Goal: Information Seeking & Learning: Learn about a topic

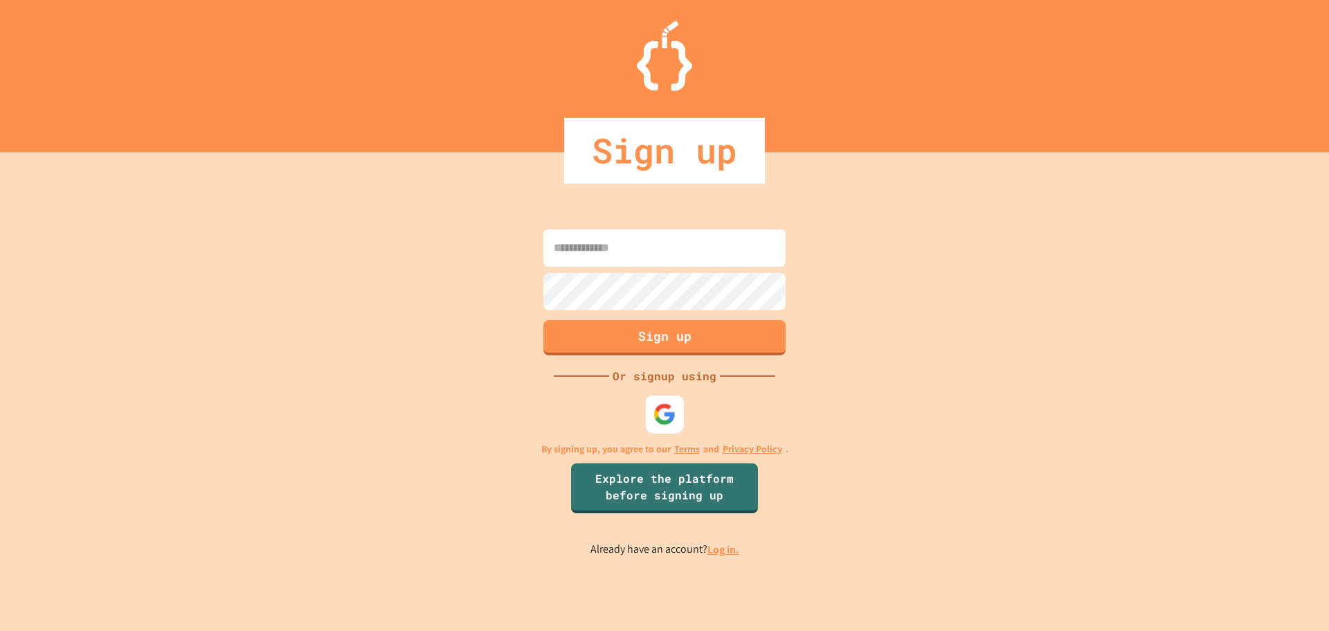
click at [670, 418] on img at bounding box center [665, 413] width 23 height 23
click at [664, 414] on img at bounding box center [665, 413] width 23 height 23
click at [667, 408] on img at bounding box center [665, 413] width 23 height 23
click at [665, 402] on img at bounding box center [665, 413] width 22 height 22
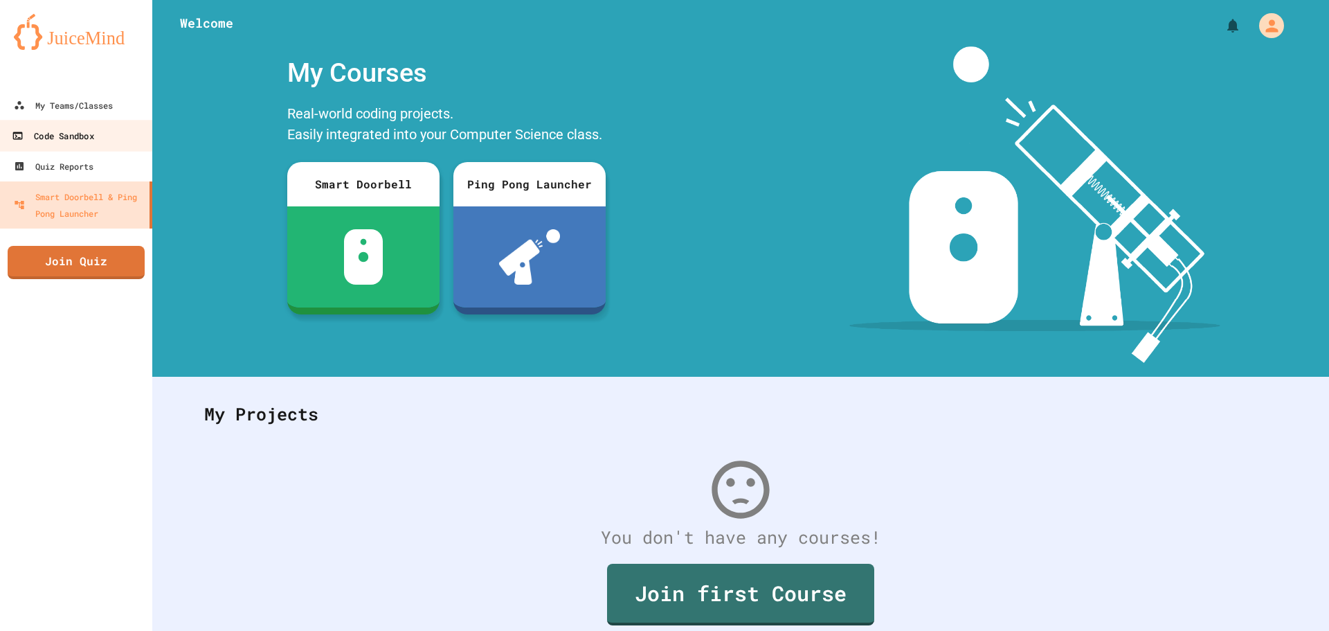
click at [82, 140] on div "Code Sandbox" at bounding box center [53, 135] width 82 height 17
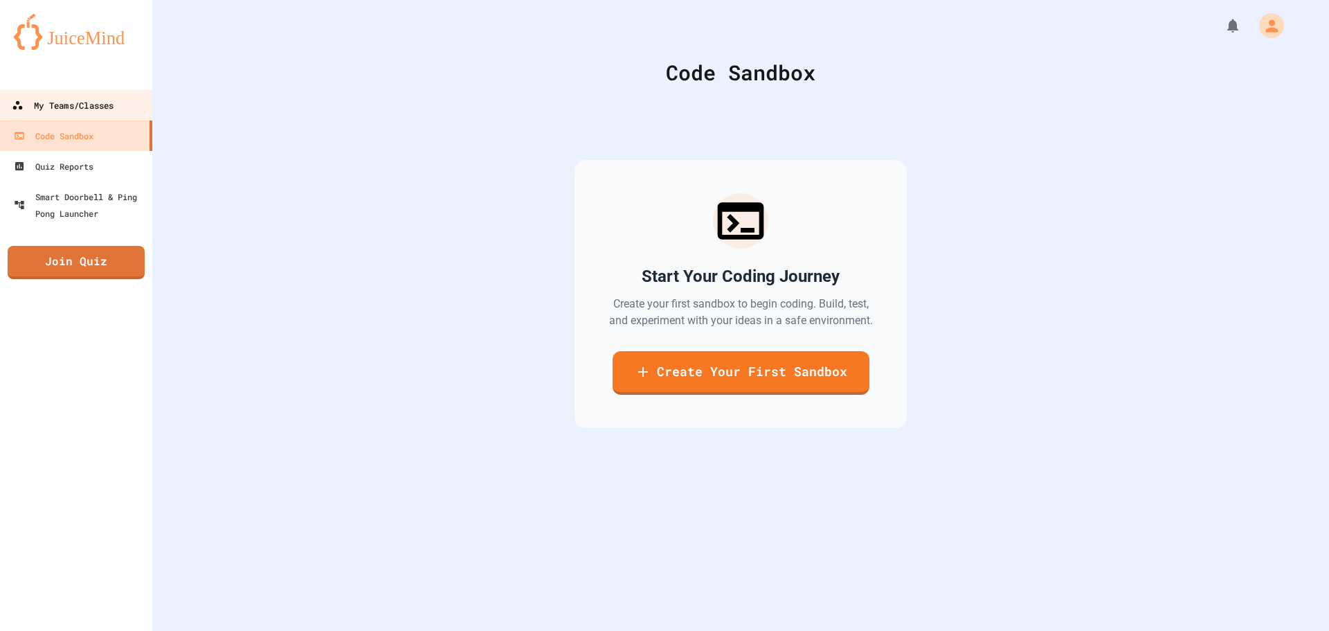
click at [90, 116] on link "My Teams/Classes" at bounding box center [76, 104] width 157 height 31
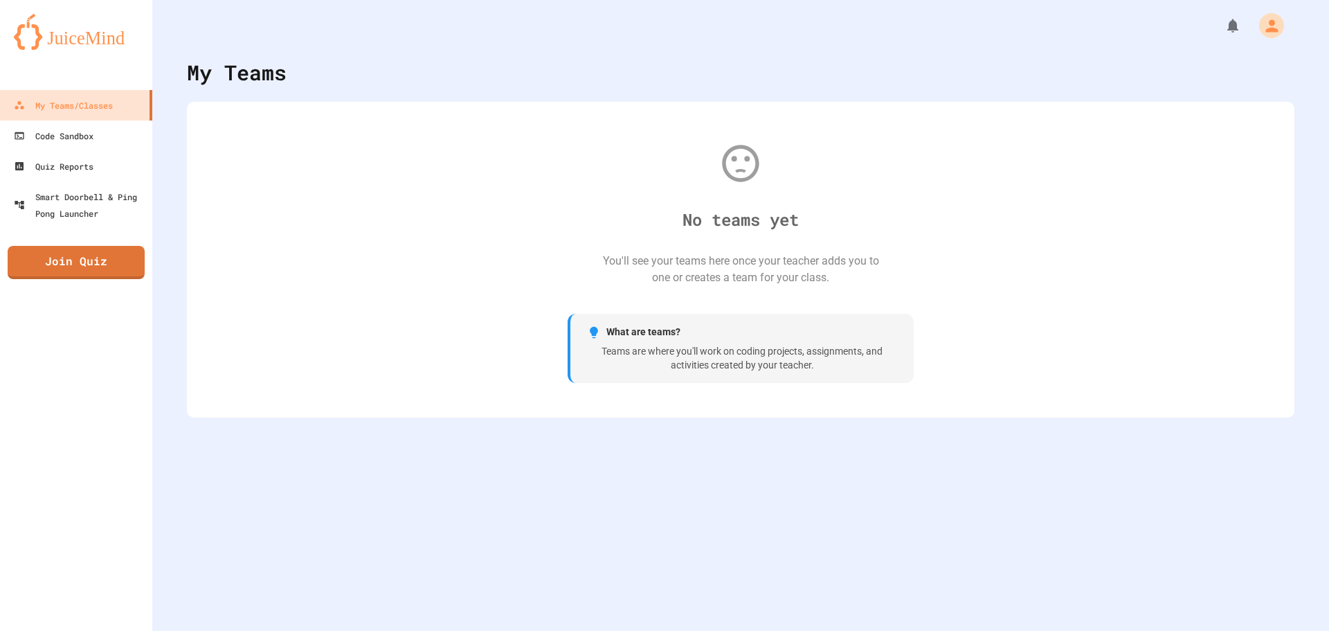
click at [85, 231] on div "My Teams/Classes Code Sandbox Quiz Reports Smart Doorbell & Ping Pong Launcher …" at bounding box center [76, 315] width 152 height 631
click at [88, 217] on div "Smart Doorbell & Ping Pong Launcher" at bounding box center [80, 205] width 137 height 34
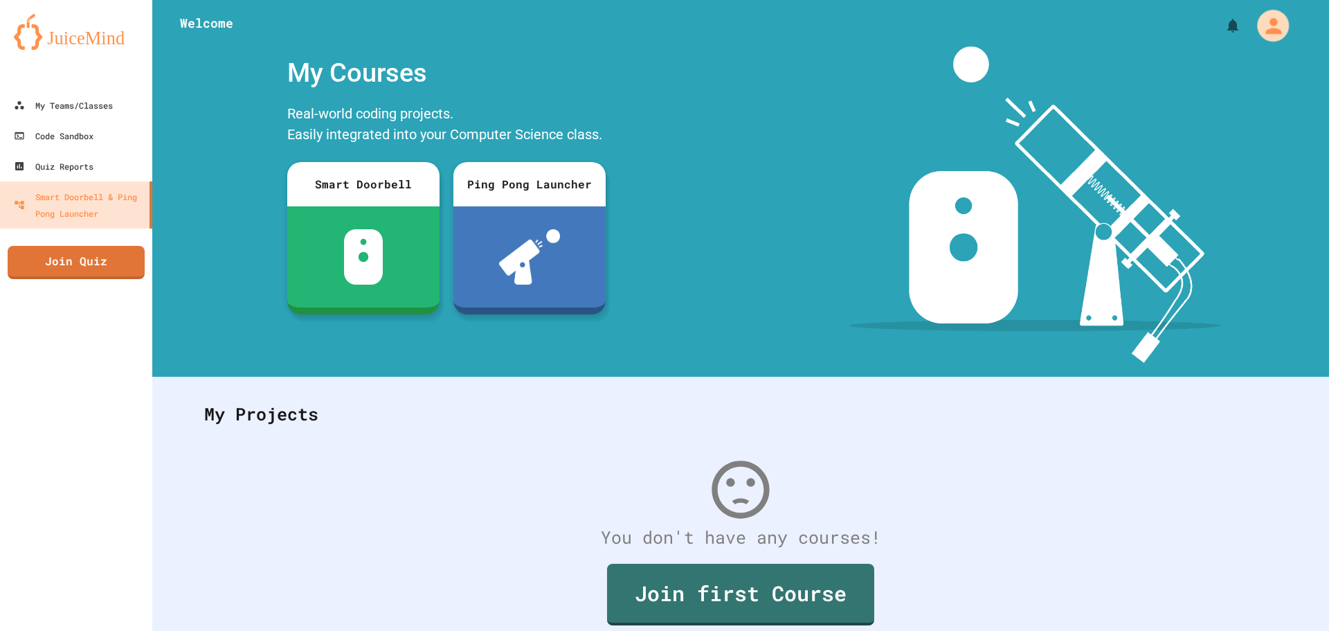
click at [1261, 27] on icon "My Account" at bounding box center [1273, 26] width 24 height 24
drag, startPoint x: 839, startPoint y: 453, endPoint x: 818, endPoint y: 449, distance: 21.1
click at [822, 630] on div at bounding box center [664, 631] width 1329 height 0
click at [619, 235] on div "My Courses Real-world coding projects. Easily integrated into your Computer Sci…" at bounding box center [446, 204] width 588 height 316
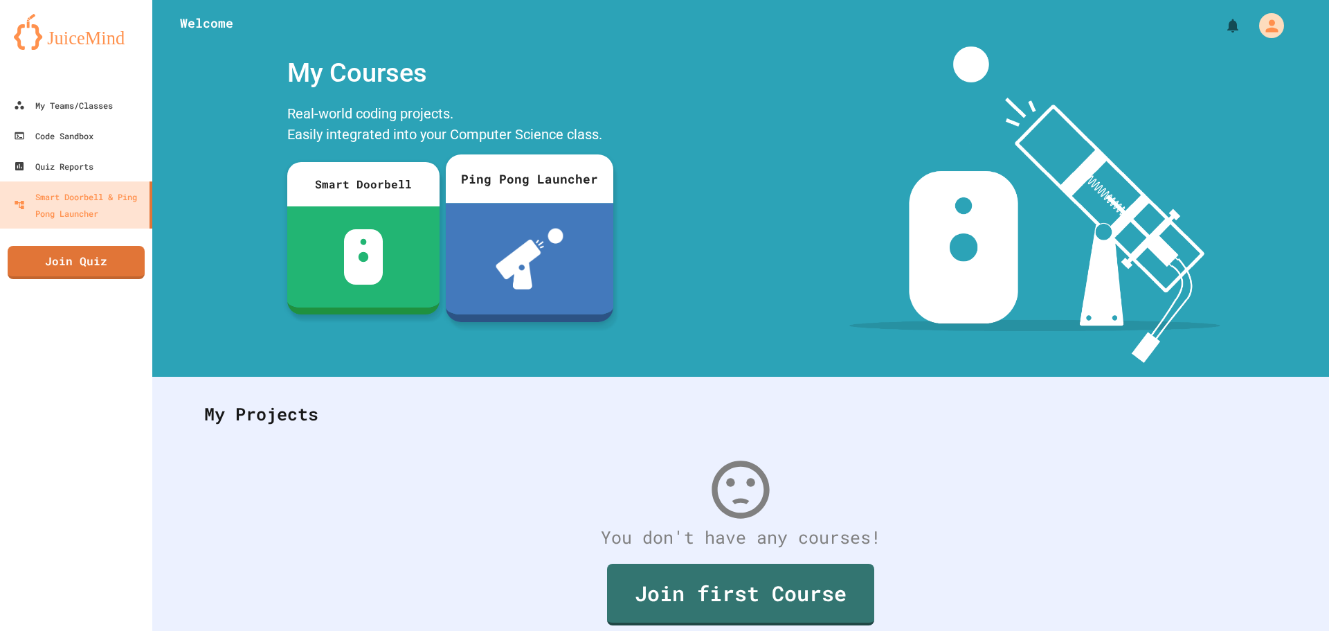
click at [546, 228] on img at bounding box center [530, 258] width 68 height 61
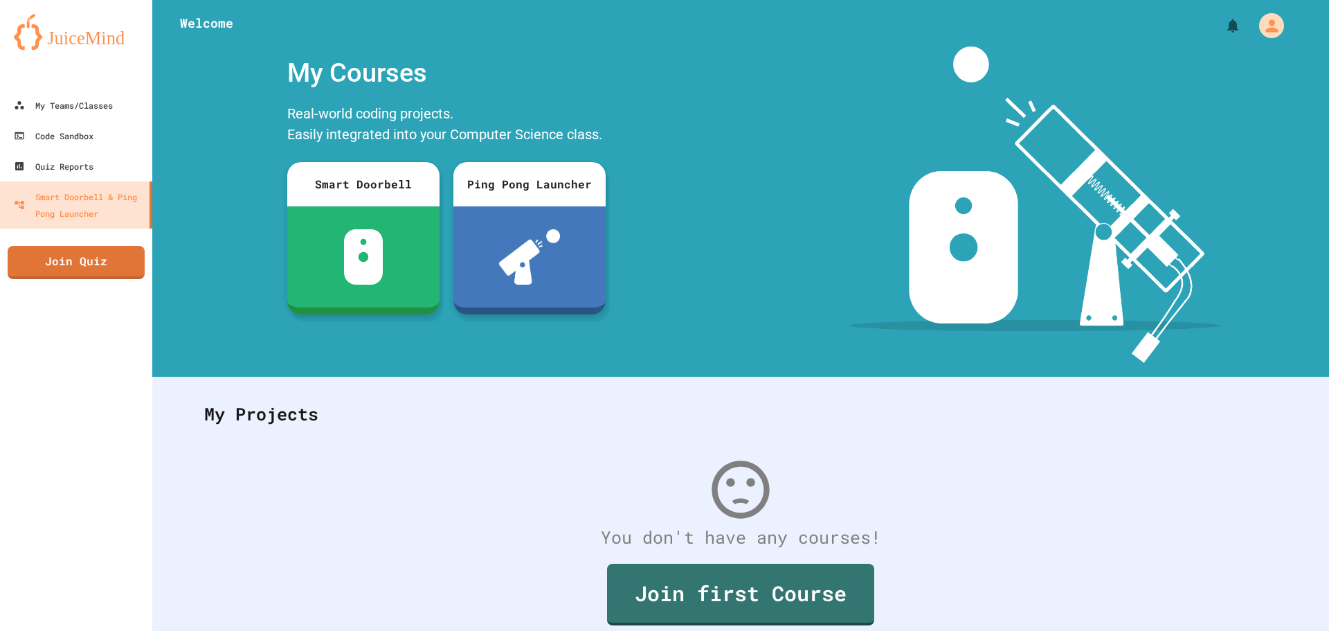
drag, startPoint x: 149, startPoint y: 56, endPoint x: 257, endPoint y: 137, distance: 135.0
drag, startPoint x: 222, startPoint y: 44, endPoint x: 231, endPoint y: 52, distance: 11.8
click at [312, 199] on div "Smart Doorbell" at bounding box center [363, 183] width 155 height 45
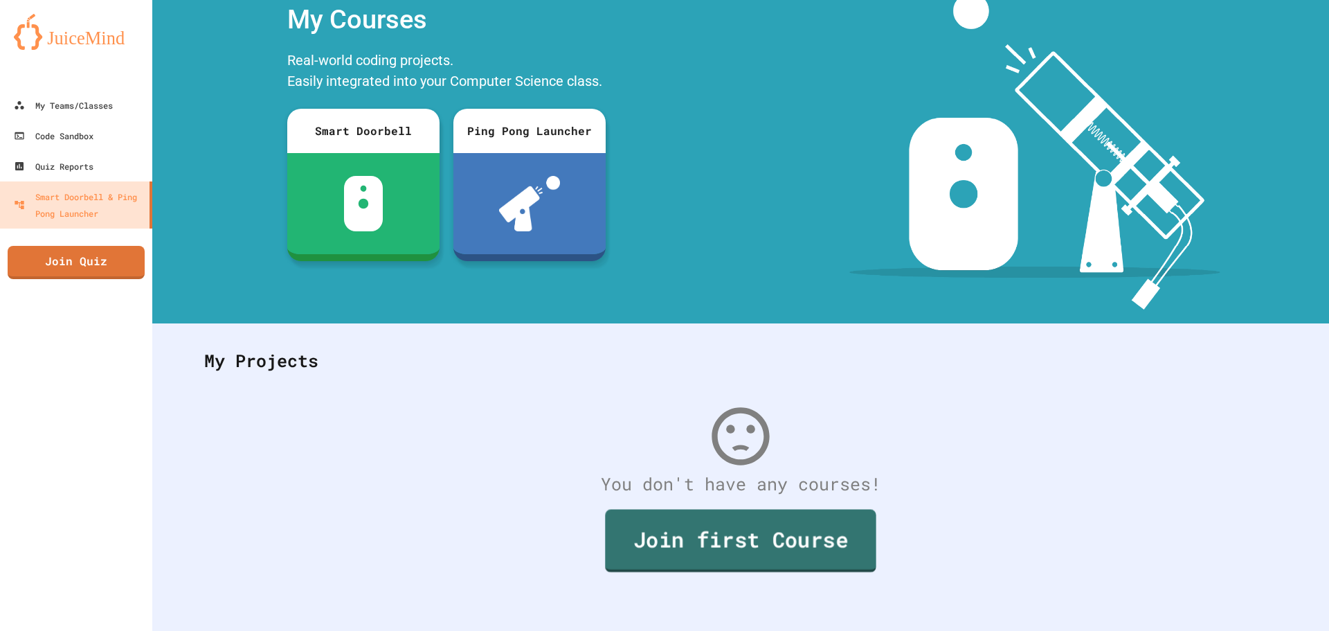
click at [757, 510] on link "Join first Course" at bounding box center [740, 540] width 271 height 63
click at [82, 118] on link "My Teams/Classes" at bounding box center [76, 104] width 157 height 31
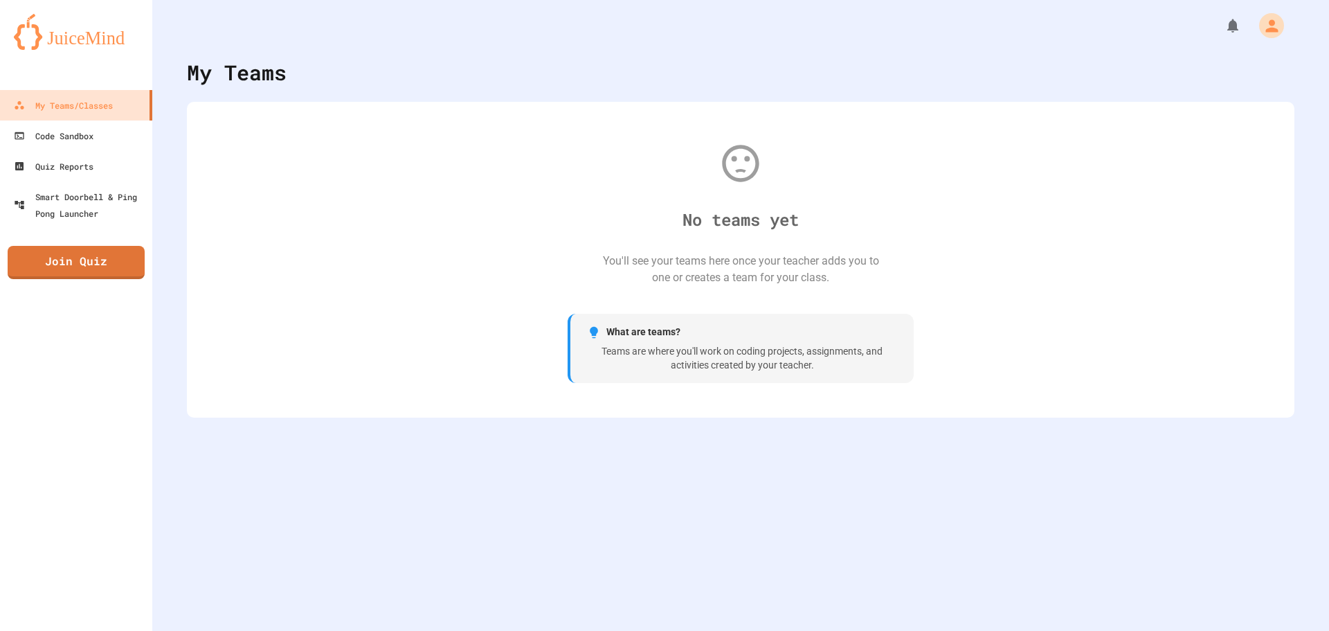
click at [704, 350] on div "Teams are where you'll work on coding projects, assignments, and activities cre…" at bounding box center [742, 358] width 310 height 27
click at [51, 145] on link "Code Sandbox" at bounding box center [76, 135] width 157 height 31
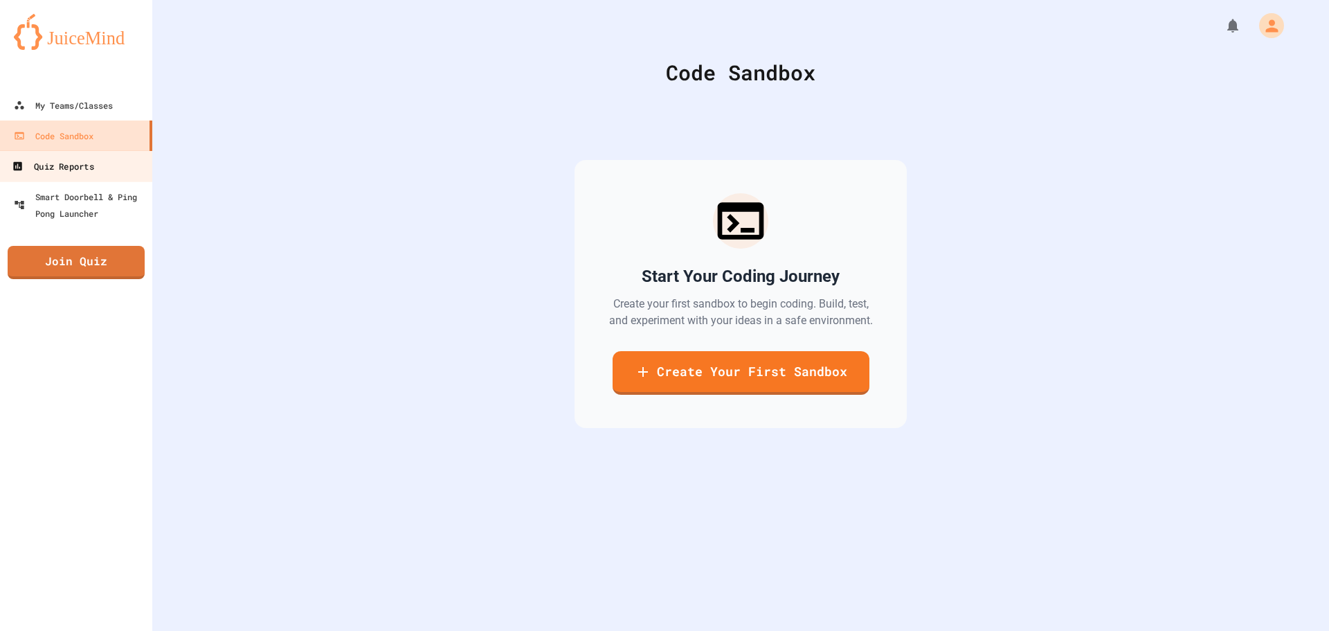
click at [66, 170] on div "Quiz Reports" at bounding box center [53, 166] width 82 height 17
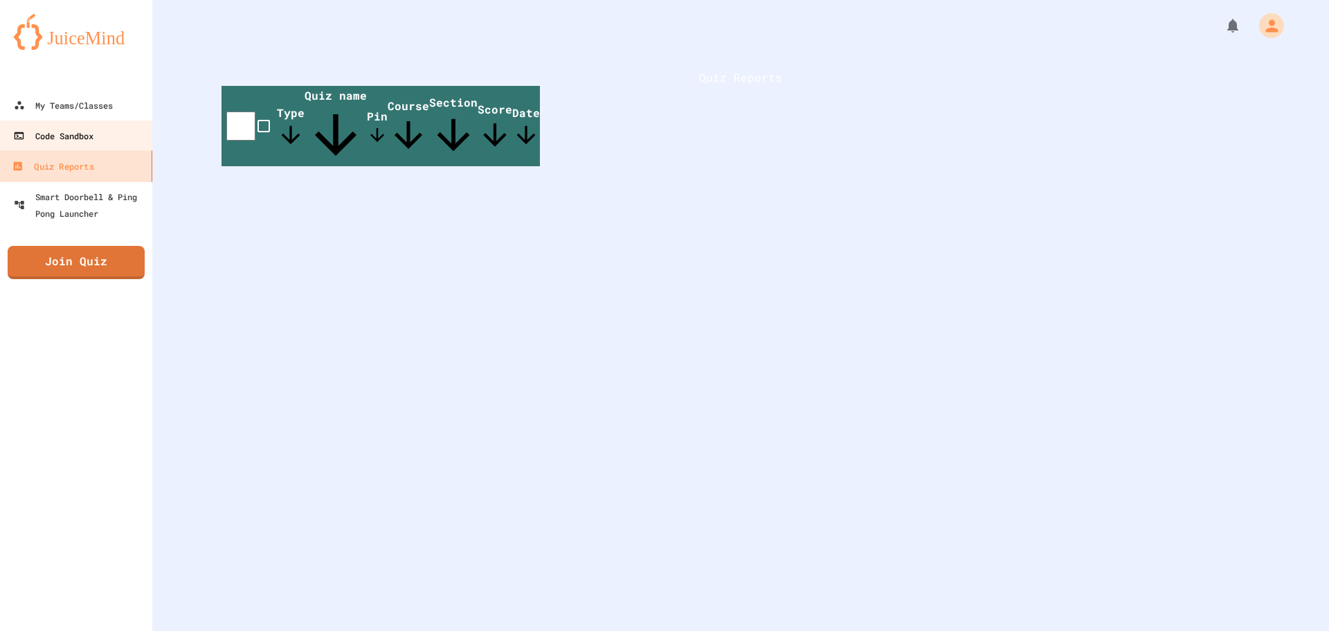
click at [63, 145] on link "Code Sandbox" at bounding box center [75, 135] width 153 height 30
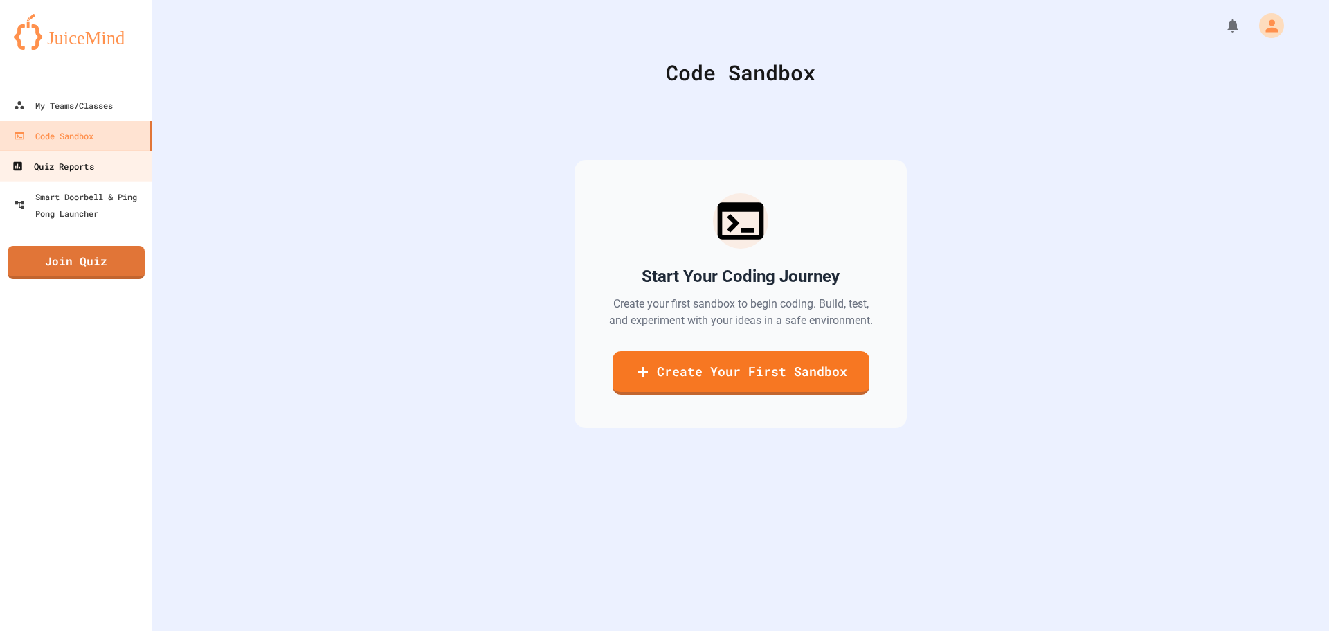
click at [72, 176] on link "Quiz Reports" at bounding box center [76, 165] width 157 height 31
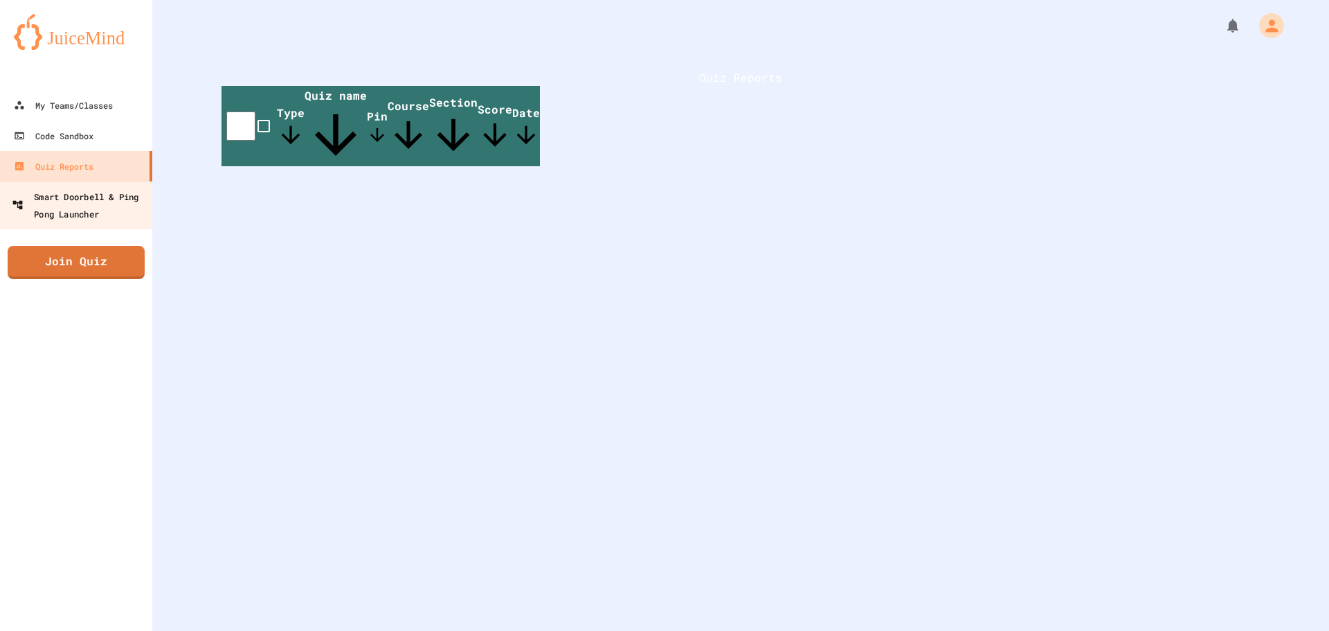
click at [117, 208] on div "Smart Doorbell & Ping Pong Launcher" at bounding box center [80, 205] width 137 height 34
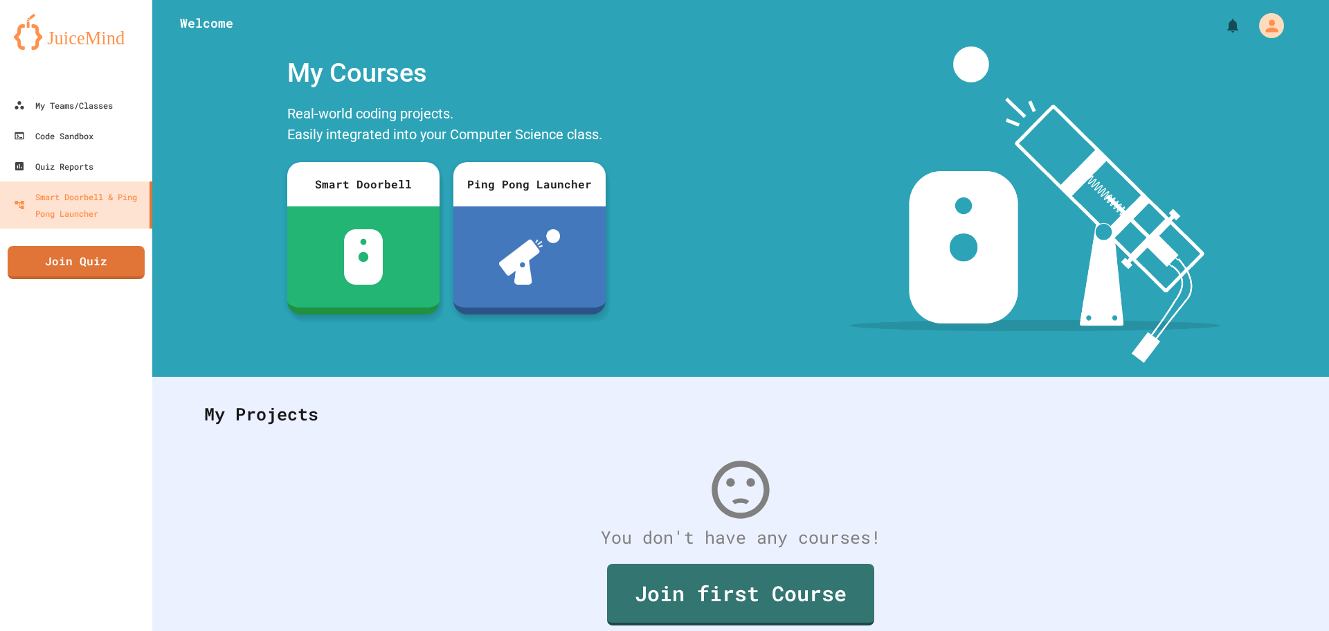
click at [64, 37] on img at bounding box center [76, 32] width 125 height 36
click at [93, 101] on div "My Teams/Classes" at bounding box center [63, 105] width 102 height 17
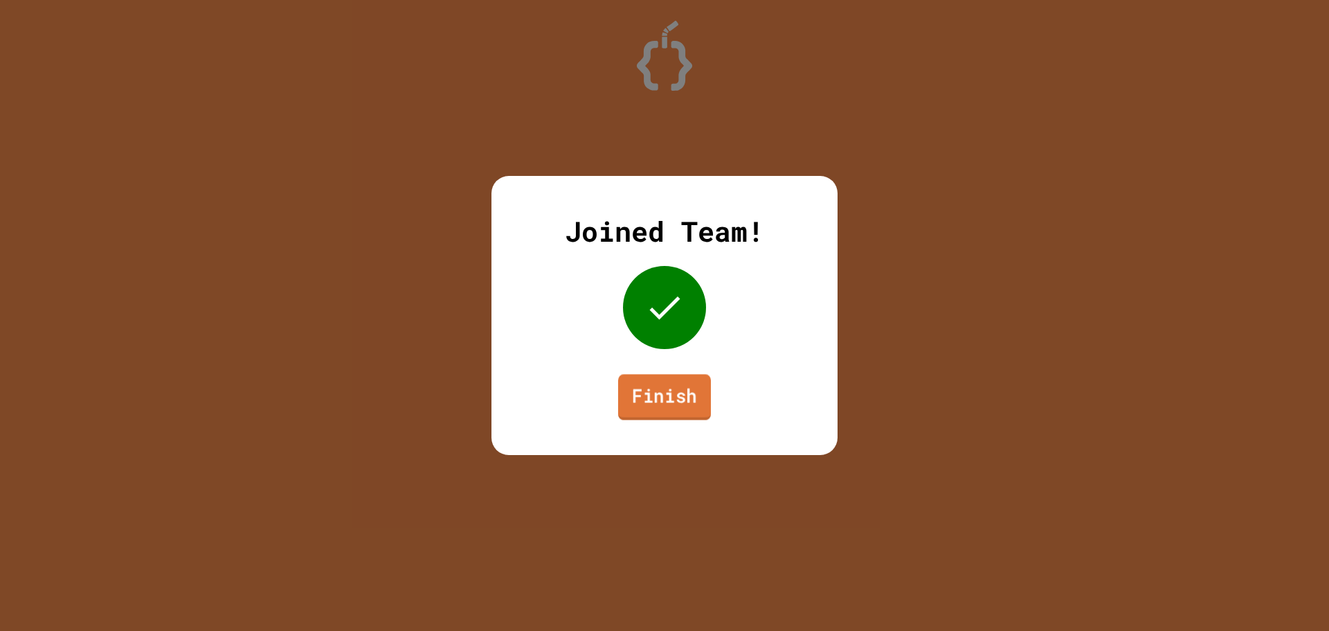
click at [669, 381] on link "Finish" at bounding box center [664, 397] width 93 height 46
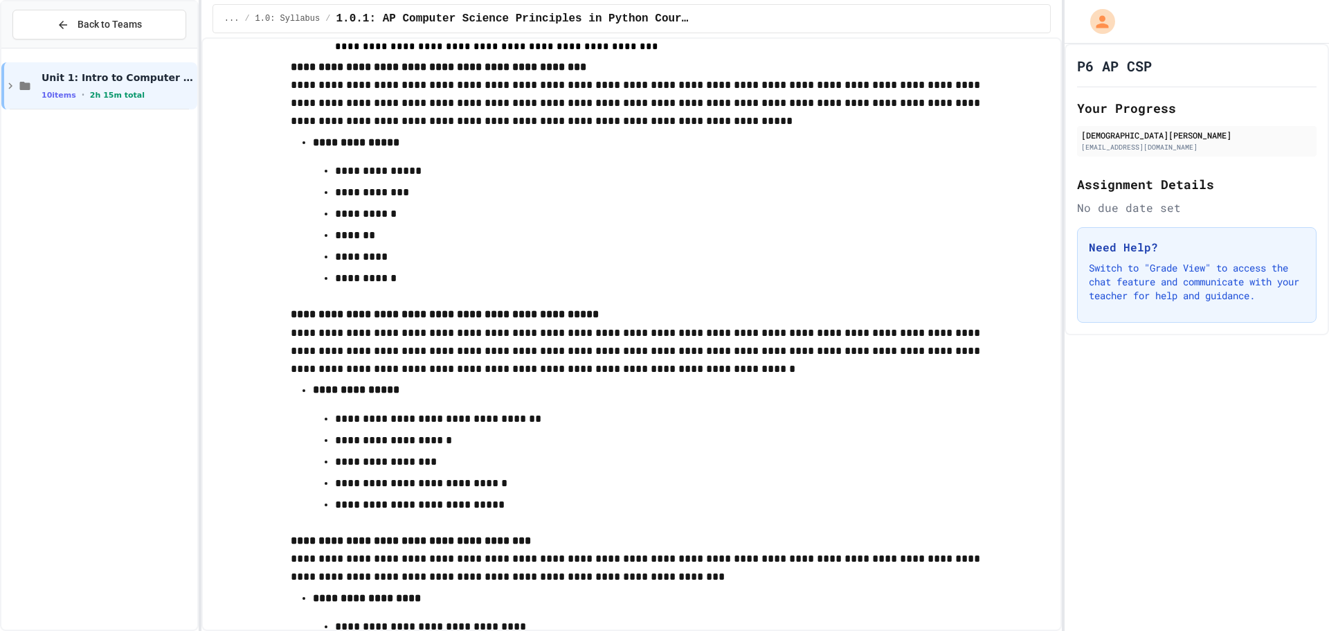
scroll to position [7777, 0]
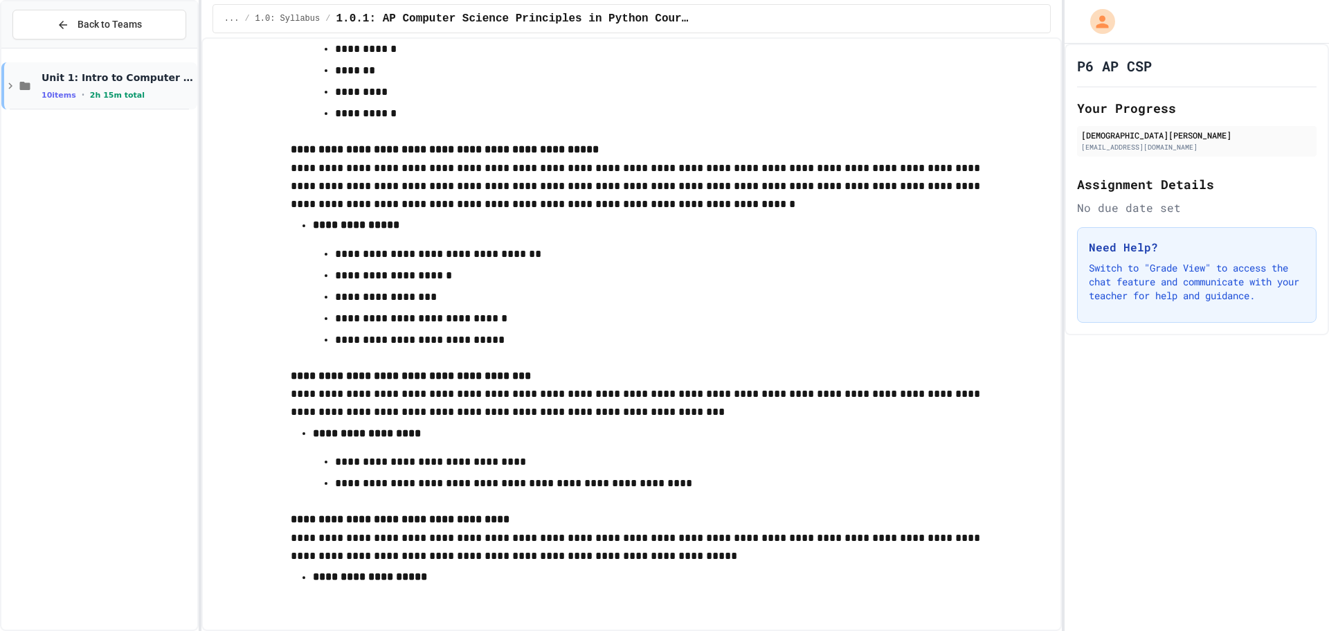
click at [84, 75] on span "Unit 1: Intro to Computer Science" at bounding box center [118, 77] width 153 height 12
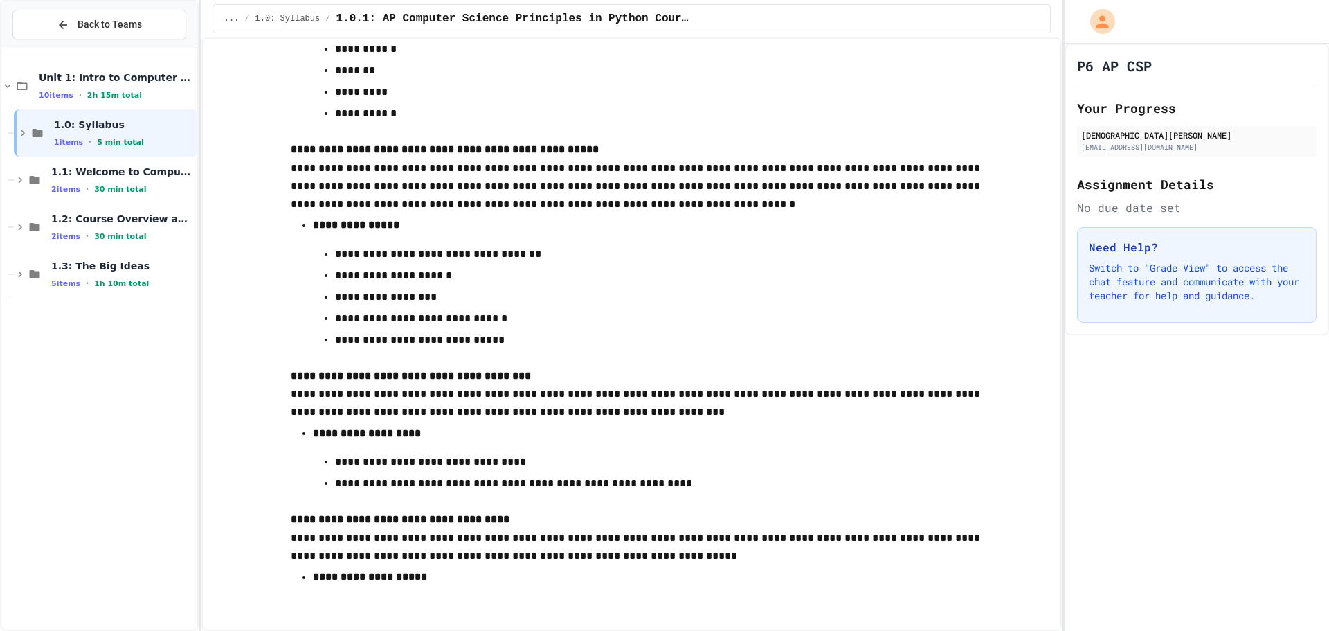
click at [99, 138] on span "5 min total" at bounding box center [120, 142] width 47 height 9
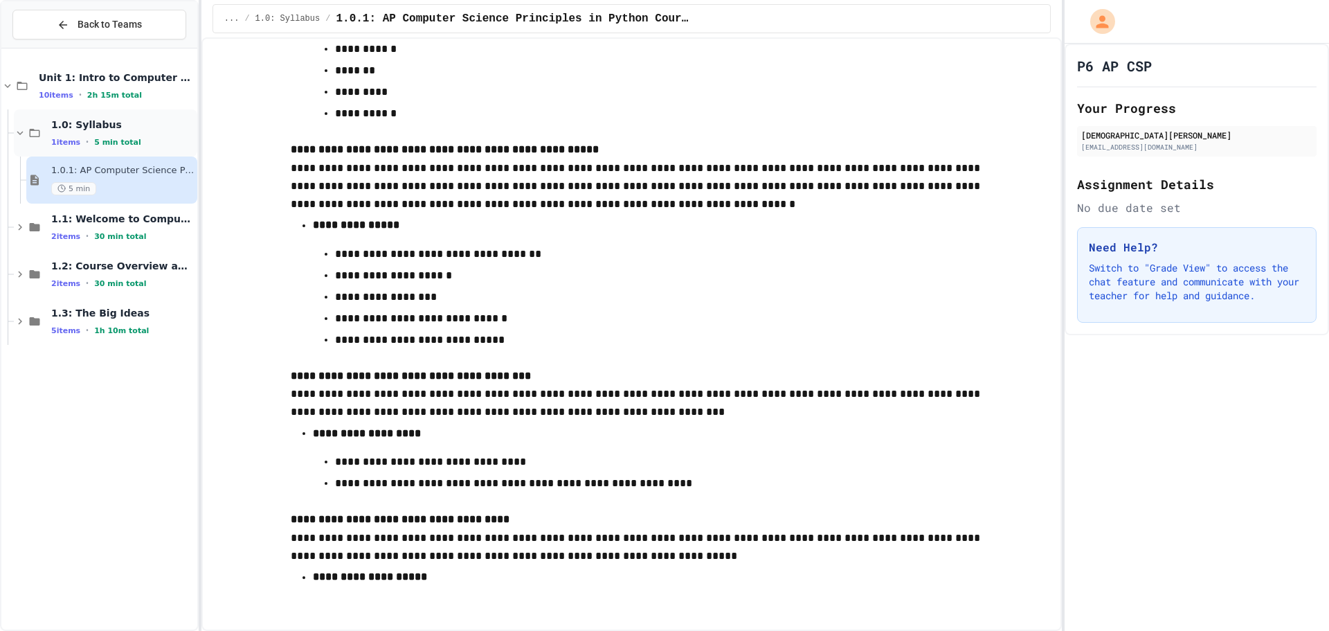
click at [102, 120] on span "1.0: Syllabus" at bounding box center [122, 124] width 143 height 12
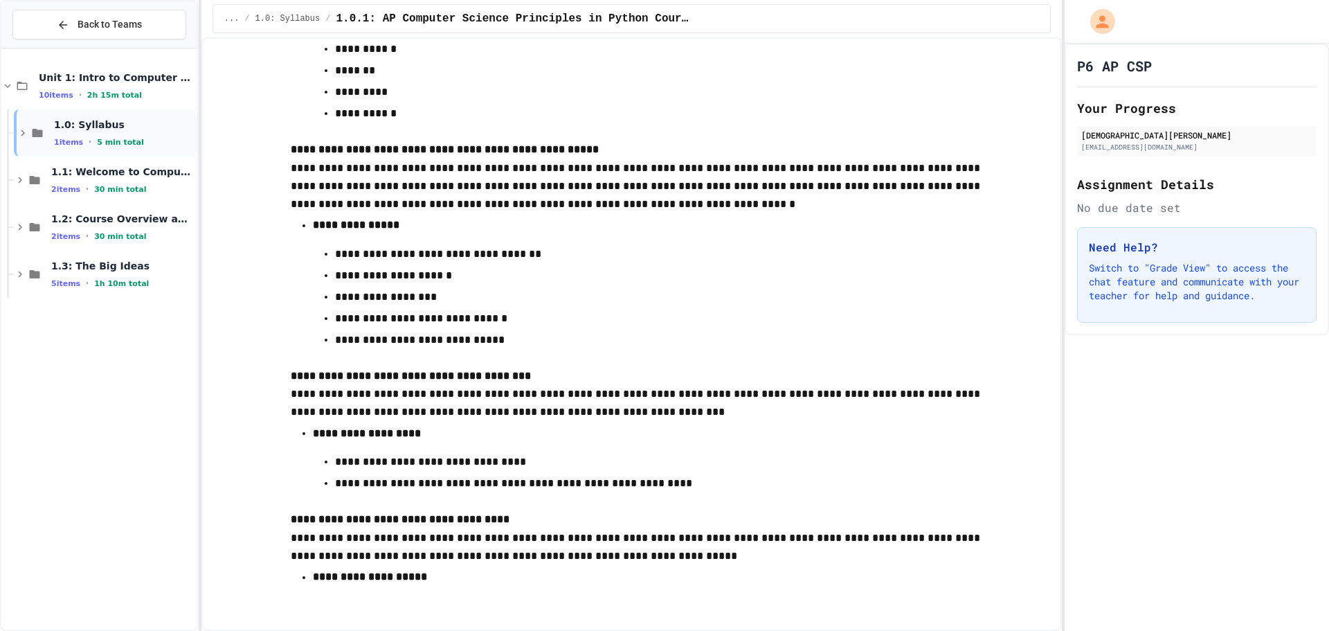
click at [105, 130] on span "1.0: Syllabus" at bounding box center [124, 124] width 141 height 12
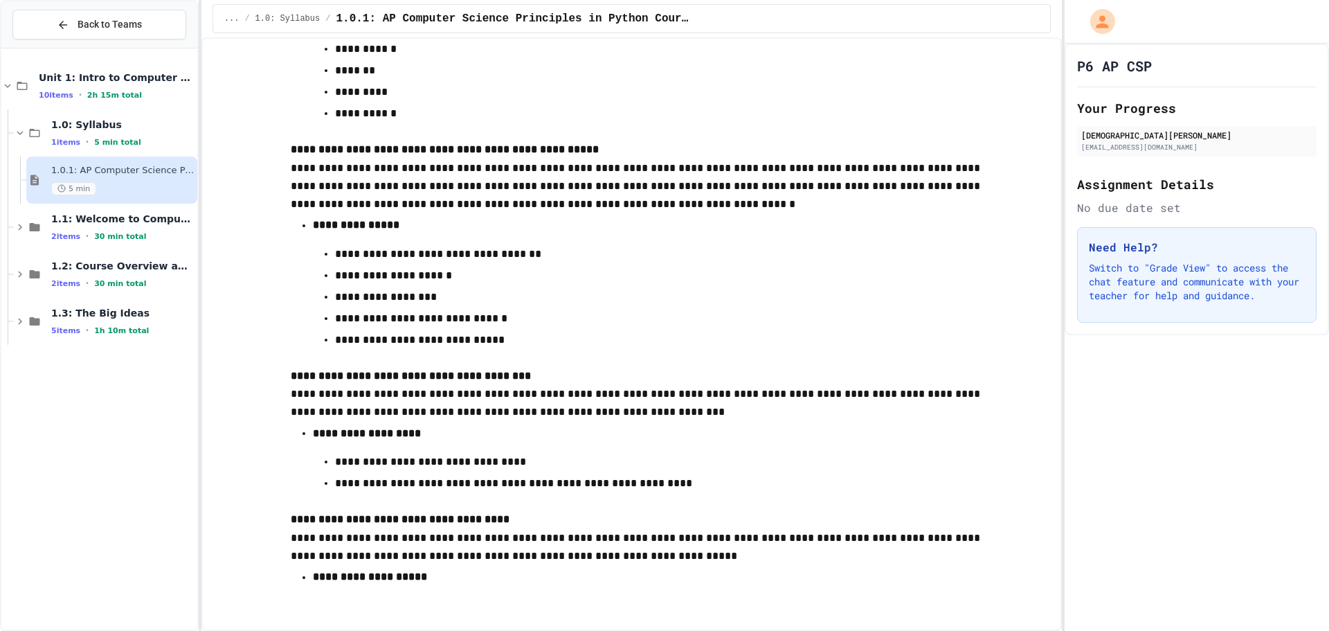
click at [107, 172] on span "1.0.1: AP Computer Science Principles in Python Course Syllabus" at bounding box center [122, 171] width 143 height 12
click at [117, 185] on div "5 min" at bounding box center [122, 188] width 143 height 13
click at [115, 185] on div "5 min" at bounding box center [122, 188] width 143 height 13
click at [117, 222] on span "1.1: Welcome to Computer Science" at bounding box center [122, 219] width 143 height 12
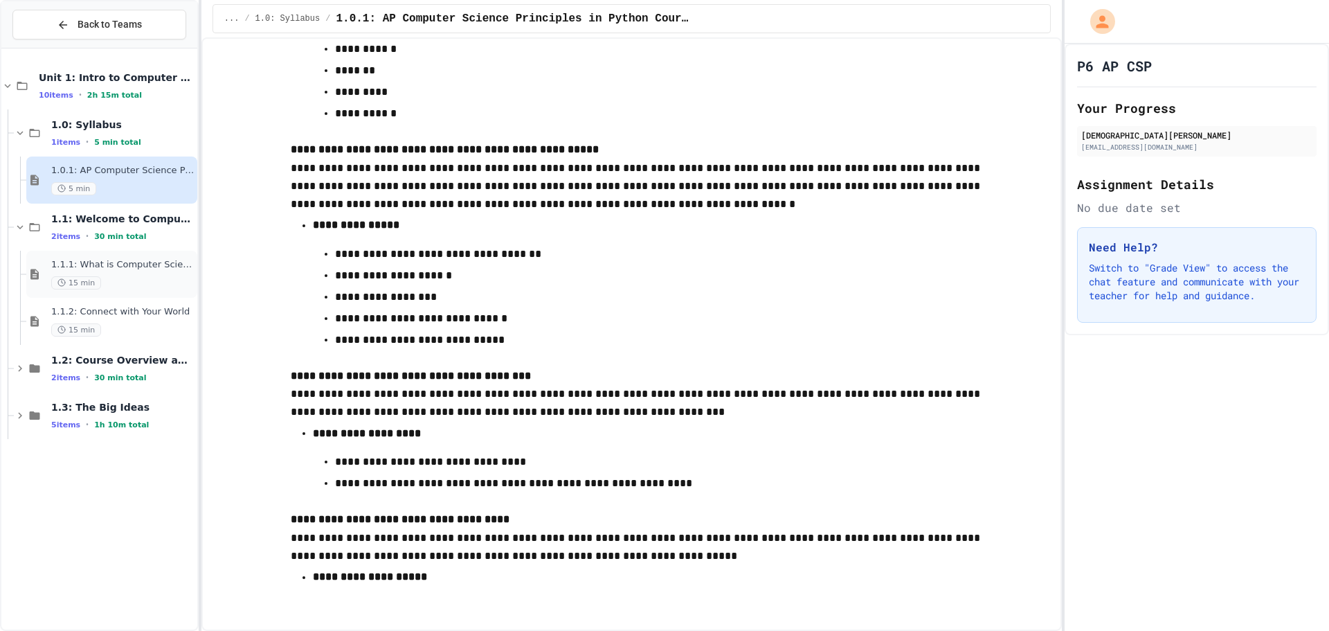
click at [110, 275] on div "1.1.1: What is Computer Science? 15 min" at bounding box center [122, 274] width 143 height 30
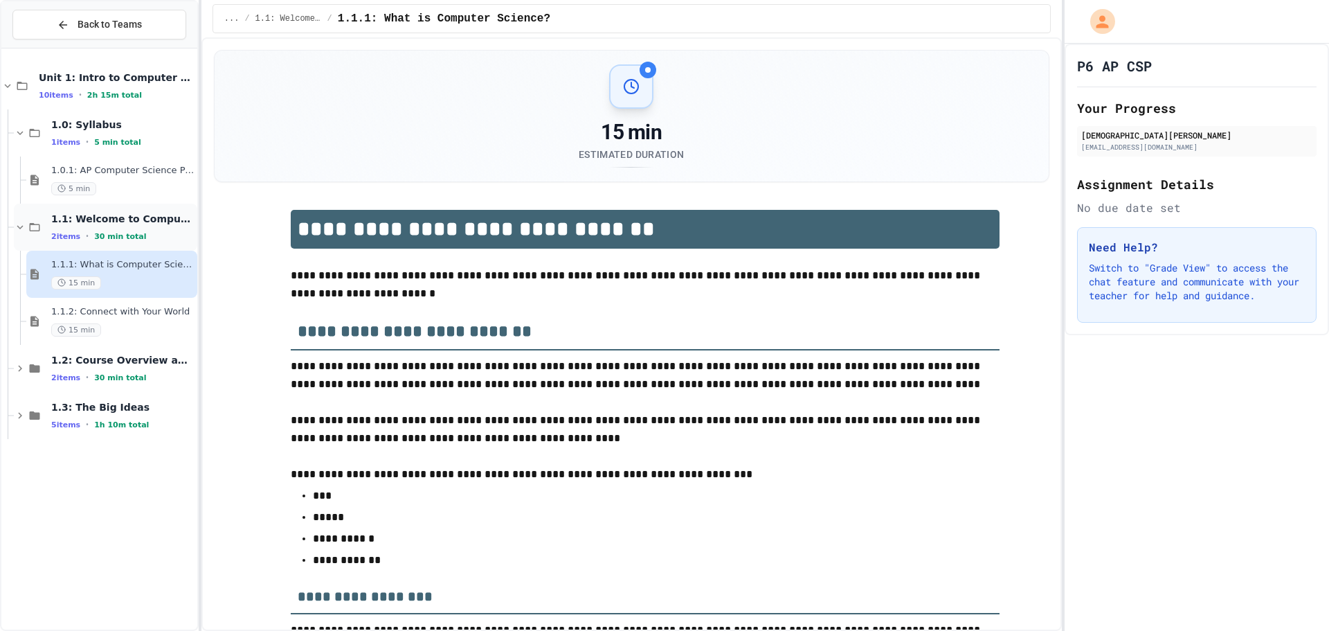
scroll to position [2292, 0]
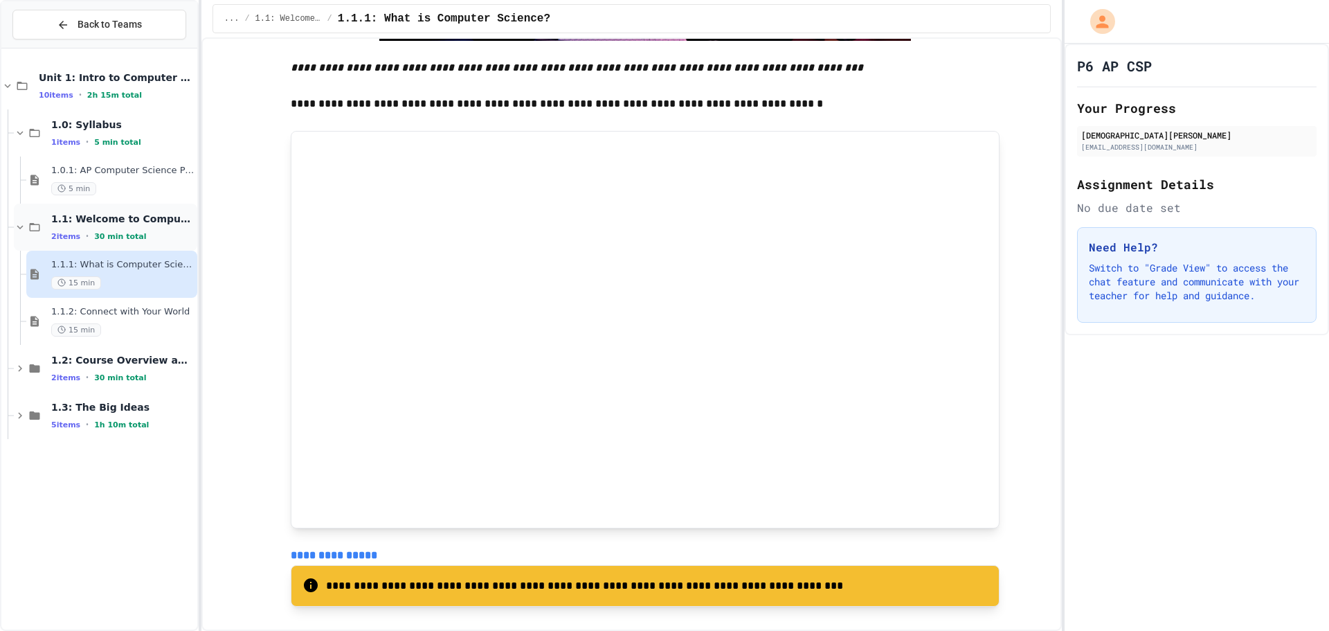
click at [119, 224] on span "1.1: Welcome to Computer Science" at bounding box center [122, 219] width 143 height 12
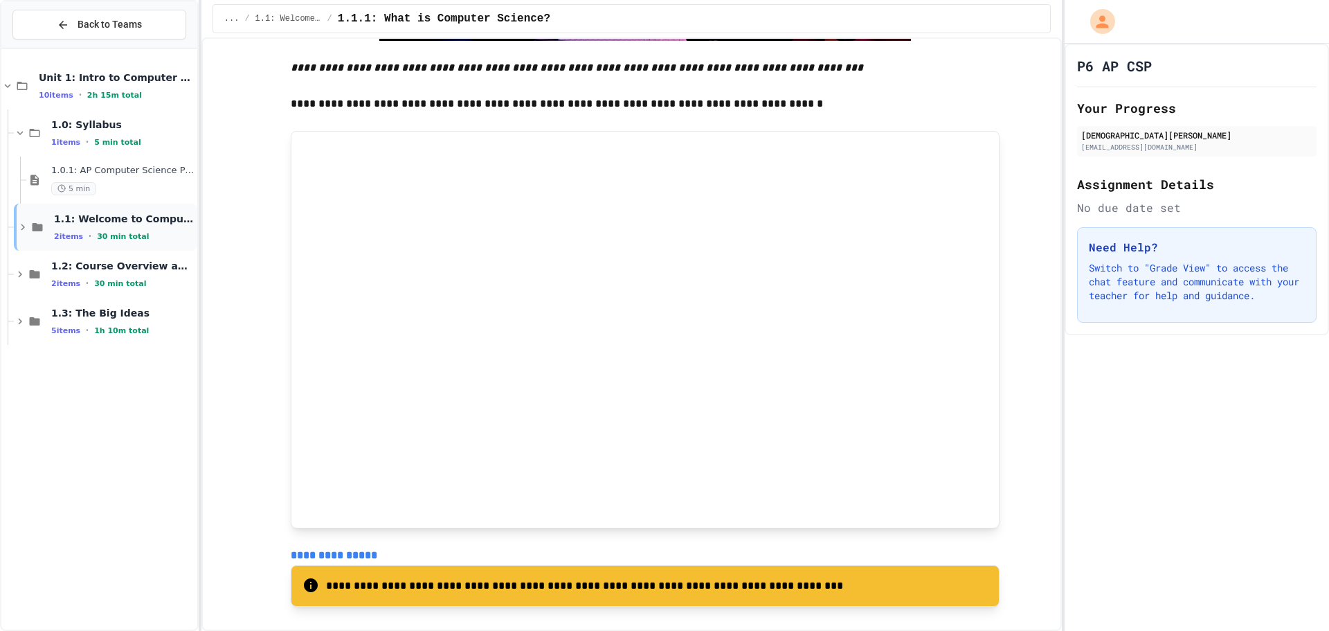
click at [120, 228] on div "1.1: Welcome to Computer Science 2 items • 30 min total" at bounding box center [124, 227] width 141 height 29
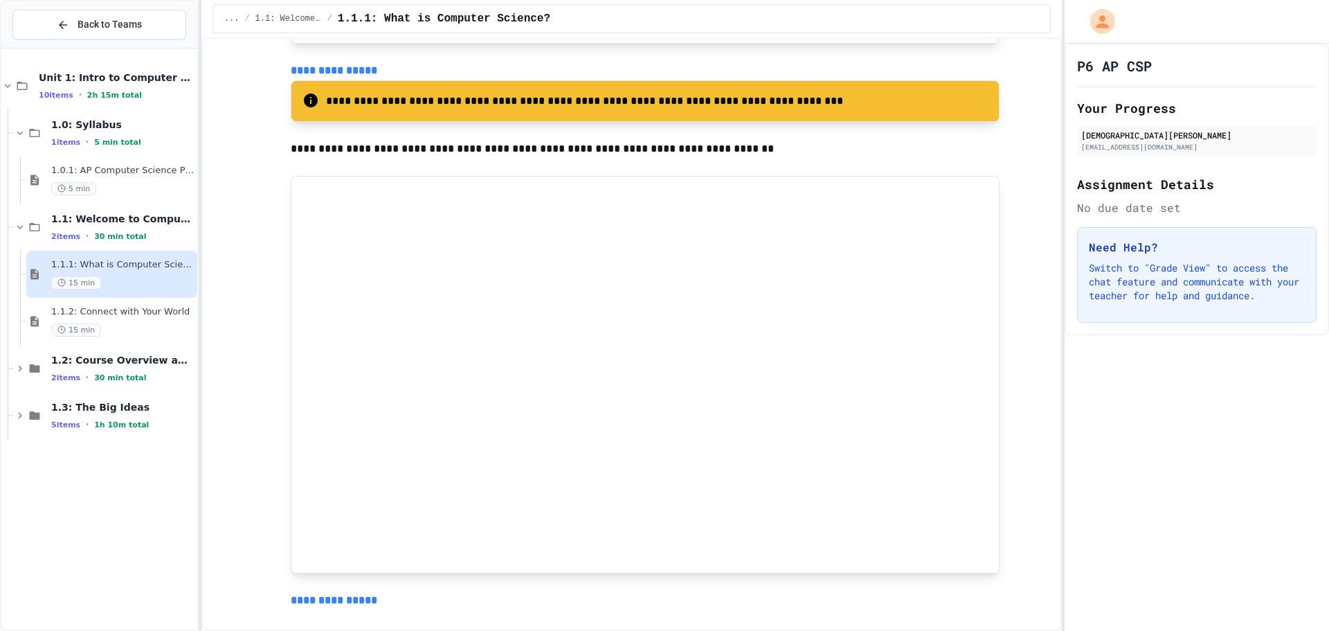
scroll to position [2846, 0]
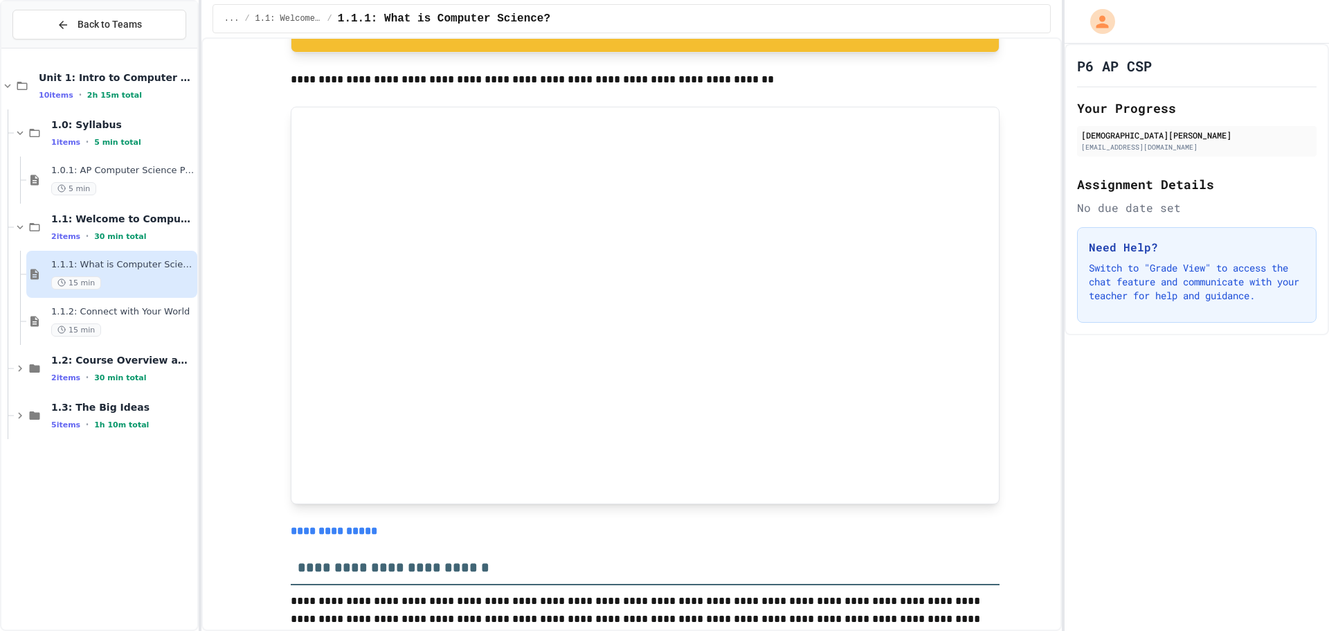
click at [1024, 543] on div "**********" at bounding box center [646, 500] width 808 height 6272
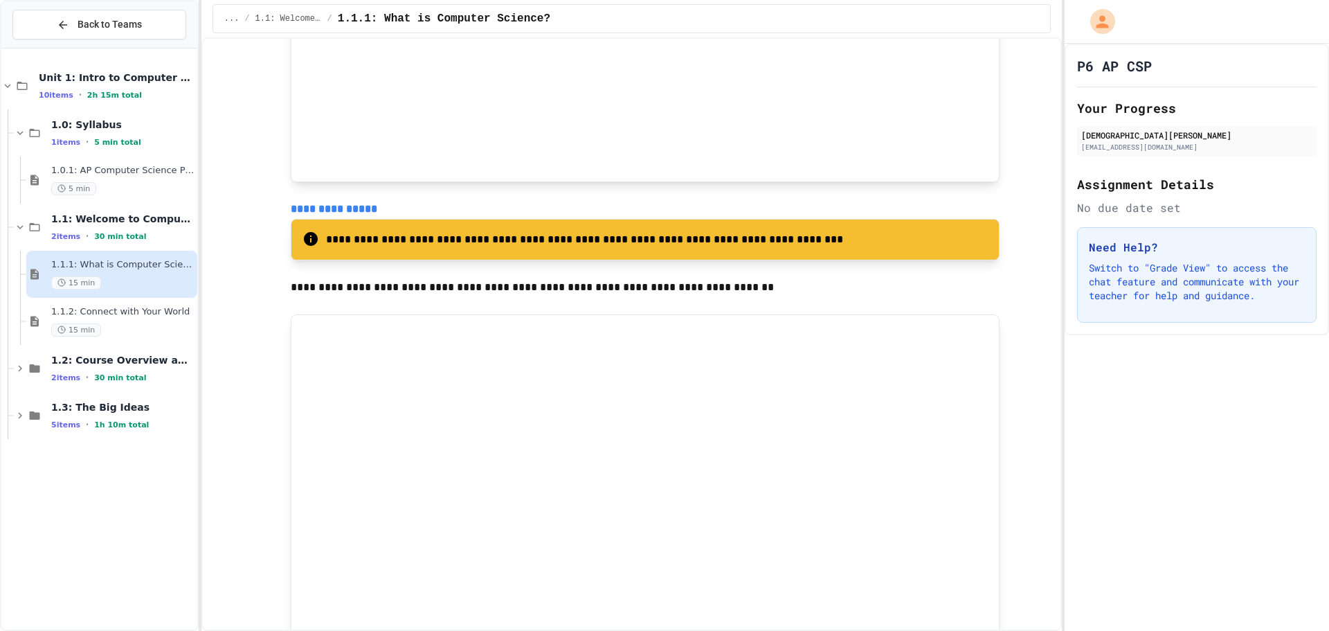
scroll to position [2292, 0]
